Goal: Task Accomplishment & Management: Use online tool/utility

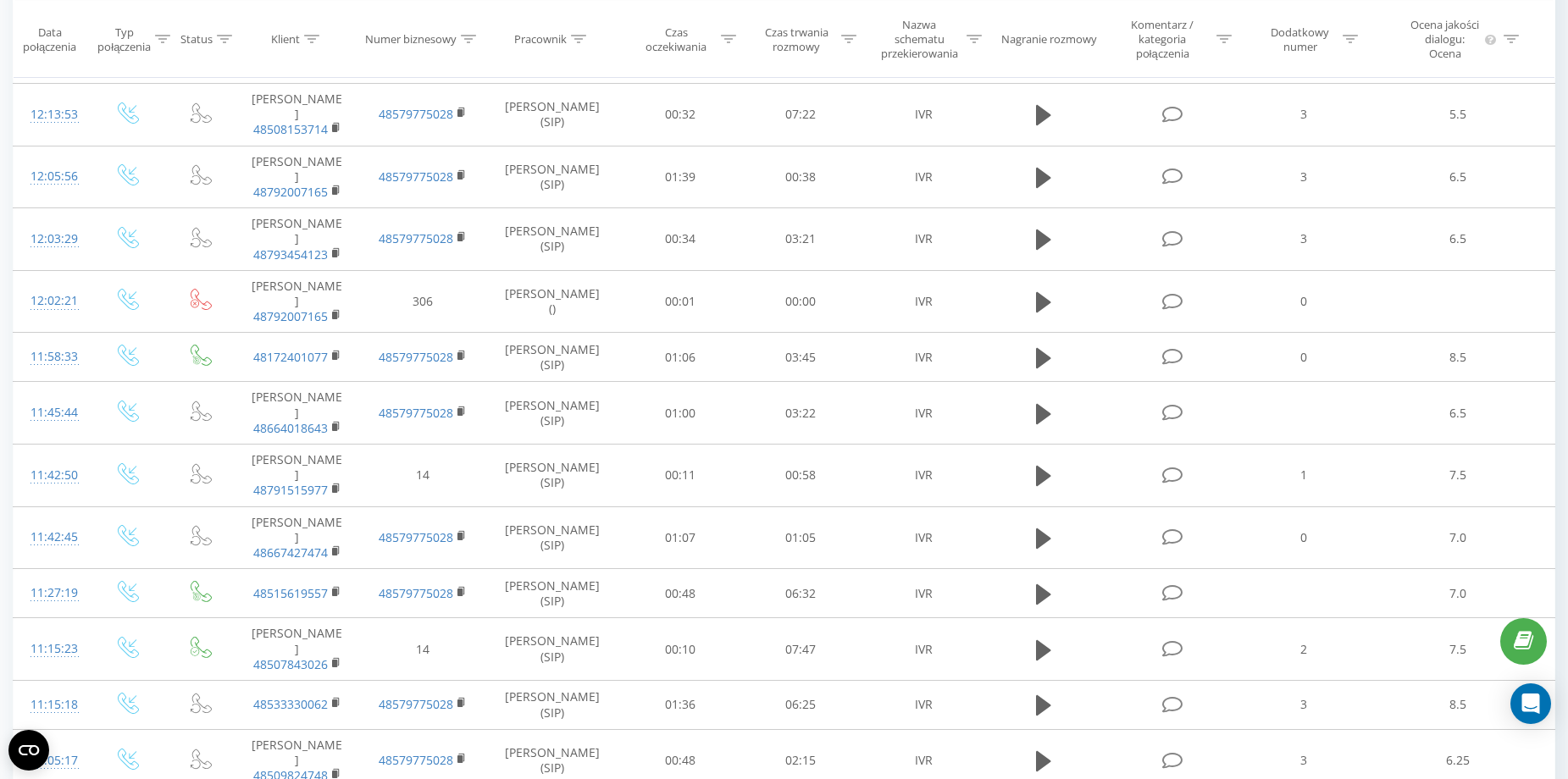
scroll to position [1460, 0]
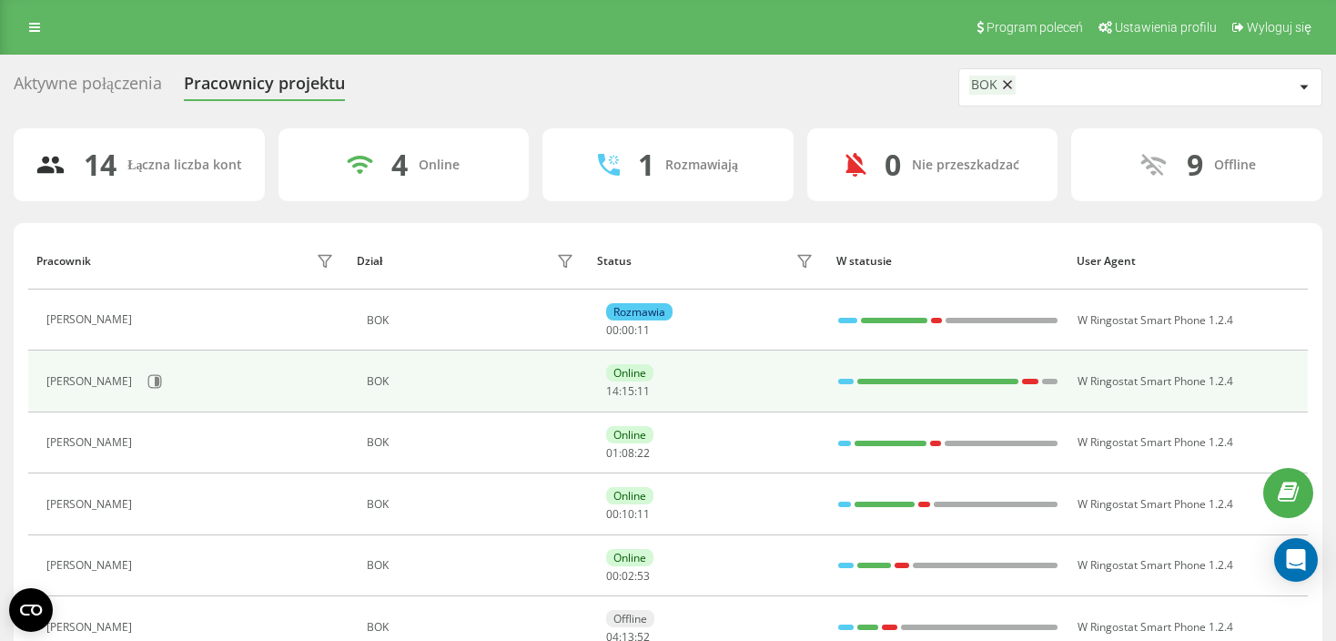
scroll to position [91, 0]
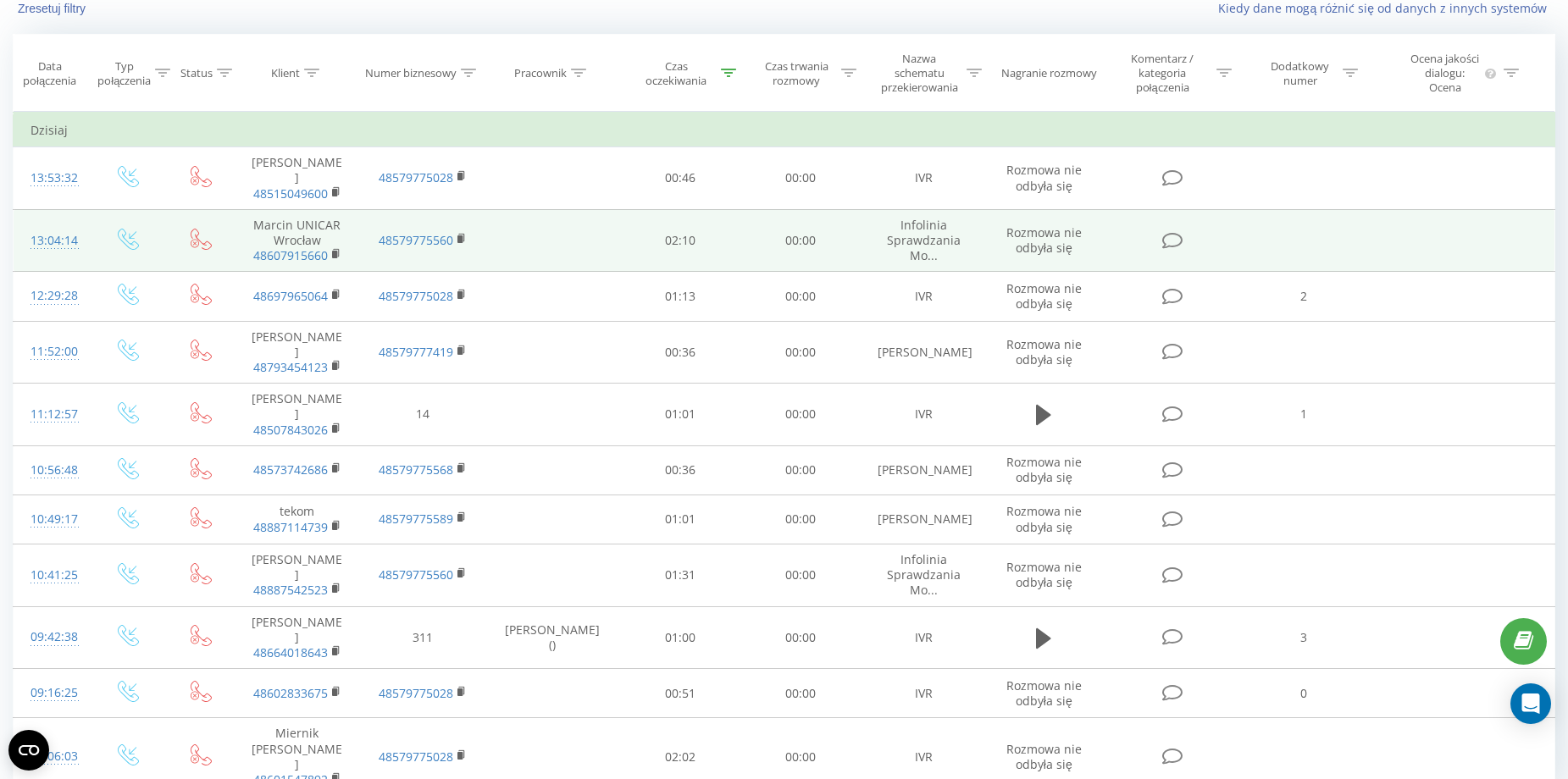
scroll to position [133, 0]
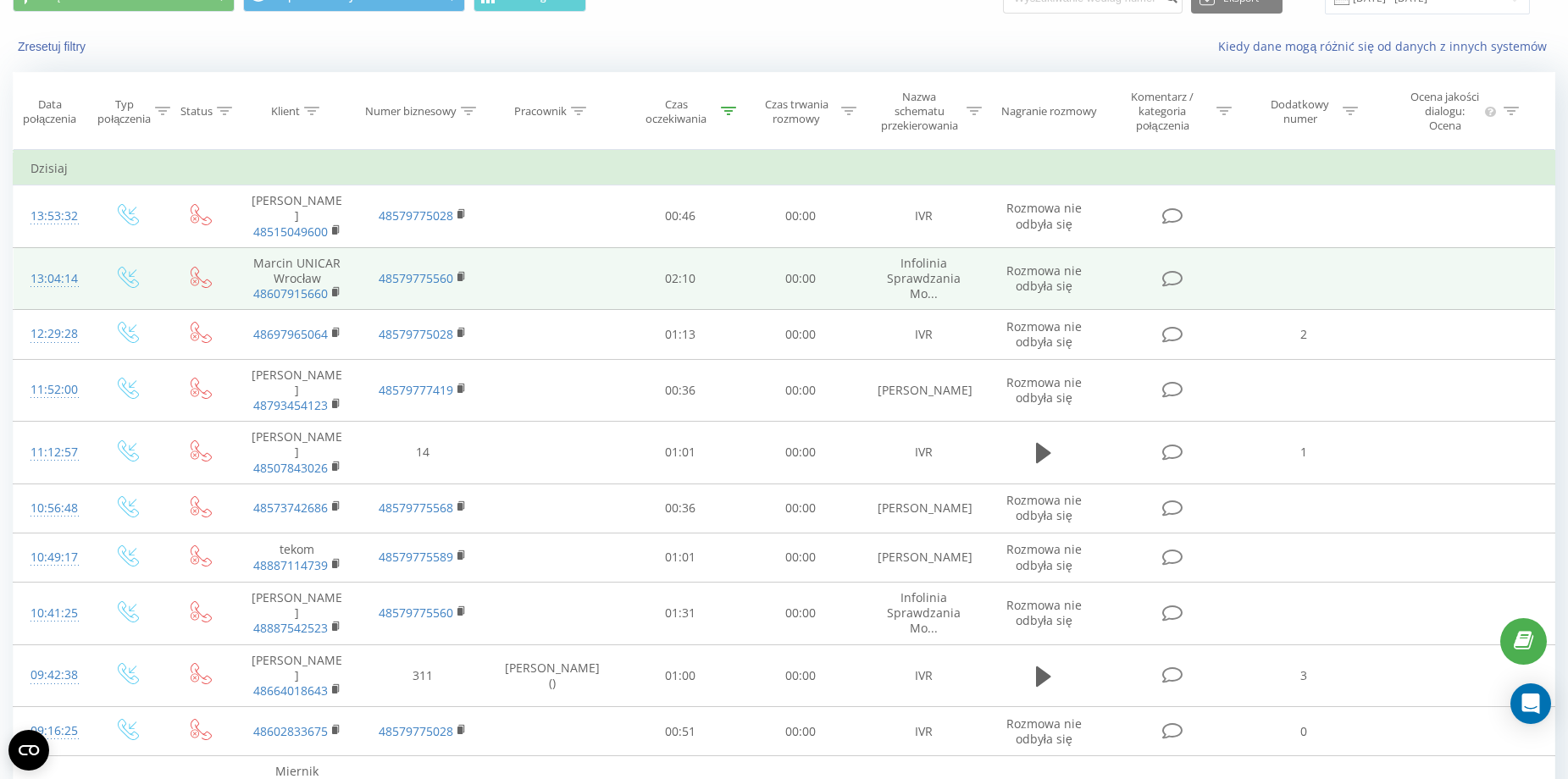
scroll to position [133, 0]
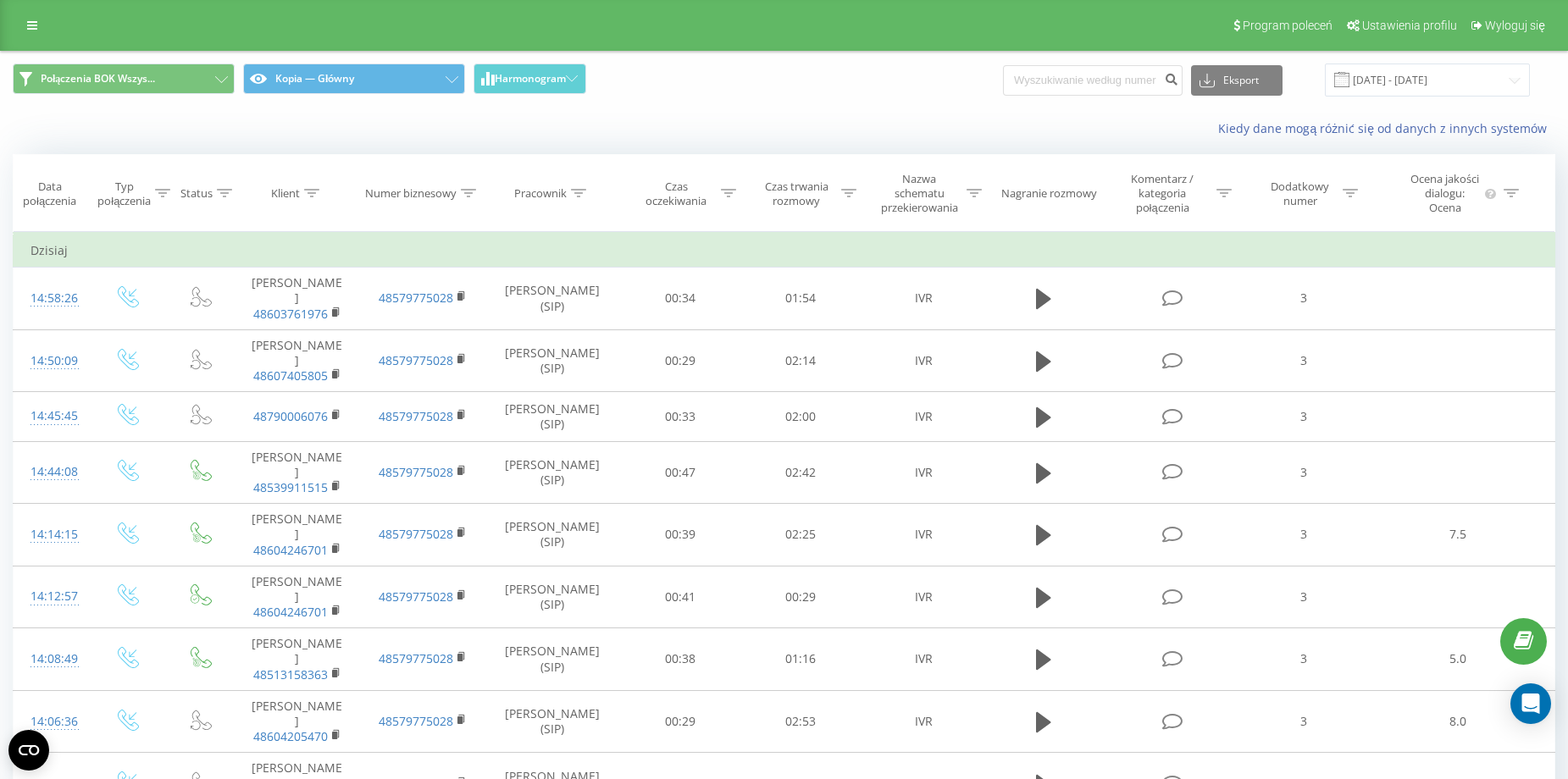
click at [530, 99] on div "Połączenia BOK Wszys... Kopia — Główny Harmonogram Eksport .csv .xls .xlsx 21.0…" at bounding box center [784, 80] width 1566 height 57
click at [533, 93] on button "Harmonogram" at bounding box center [529, 78] width 113 height 31
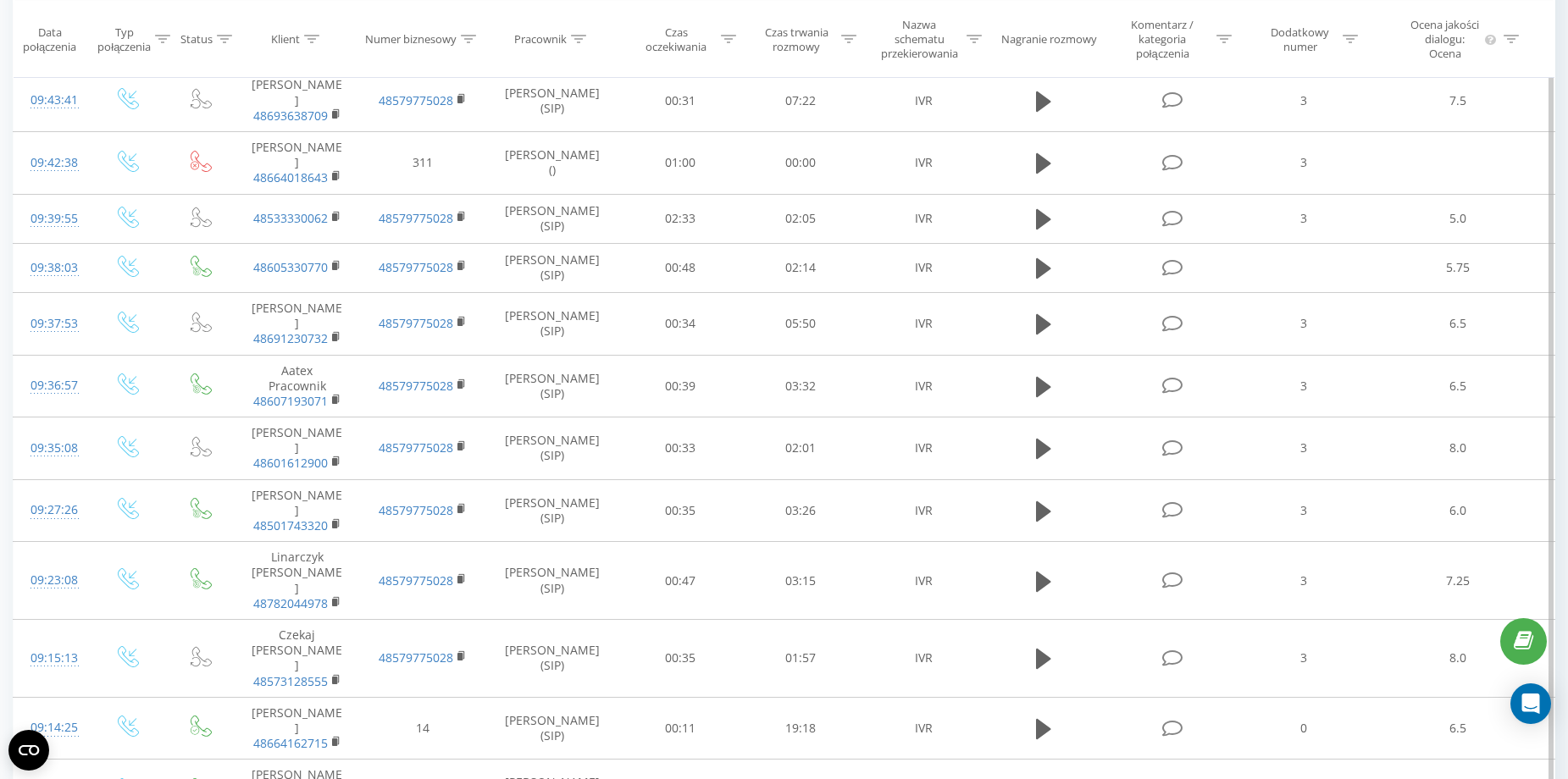
scroll to position [3649, 0]
